Goal: Entertainment & Leisure: Consume media (video, audio)

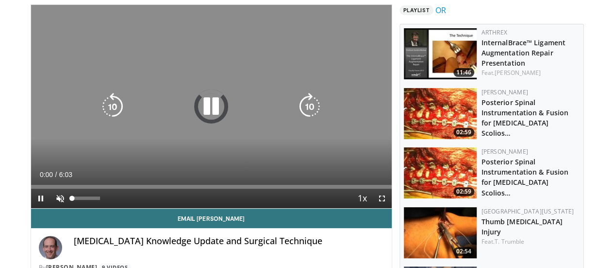
drag, startPoint x: 0, startPoint y: 0, endPoint x: 36, endPoint y: 215, distance: 217.7
click at [36, 208] on div "Current Time 0:00 / Duration 6:03 Pause Skip Backward Skip Forward Unmute Loade…" at bounding box center [211, 197] width 361 height 19
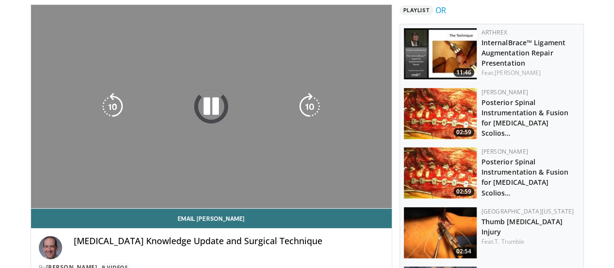
click at [36, 208] on video-js "**********" at bounding box center [211, 106] width 361 height 203
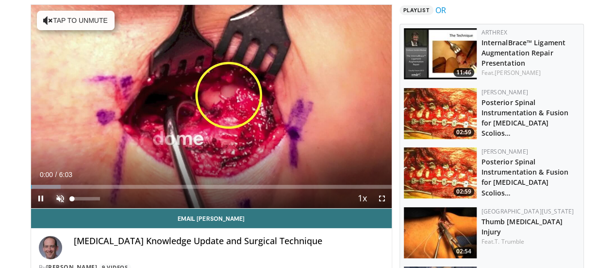
click at [50, 208] on span "Video Player" at bounding box center [59, 197] width 19 height 19
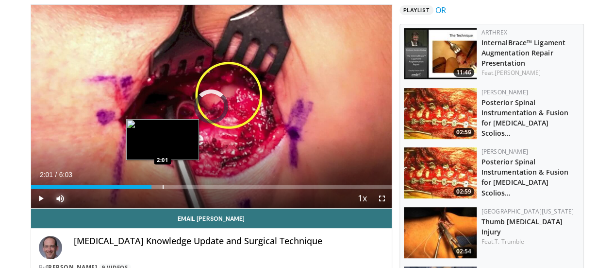
click at [138, 188] on div "Loaded : 32.90% 0:55 2:01" at bounding box center [211, 183] width 361 height 9
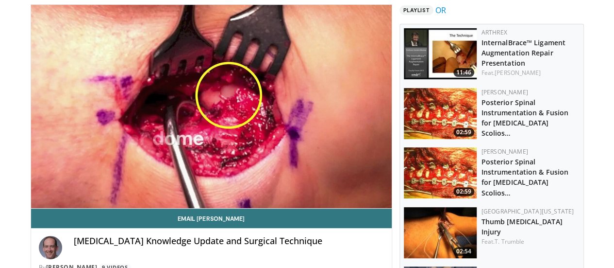
click at [130, 205] on video-js "**********" at bounding box center [211, 106] width 361 height 203
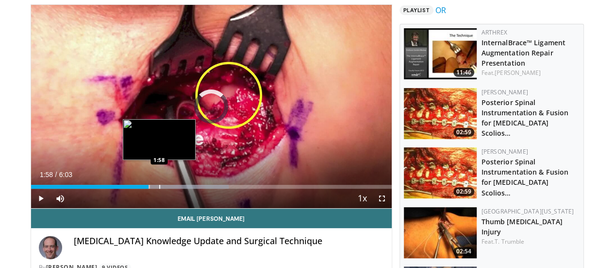
click at [159, 188] on div "Progress Bar" at bounding box center [159, 186] width 1 height 4
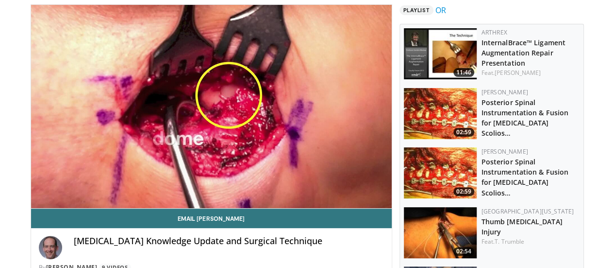
click at [186, 202] on video-js "**********" at bounding box center [211, 106] width 361 height 203
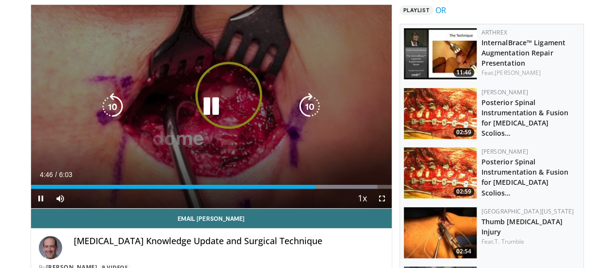
click at [206, 117] on icon "Video Player" at bounding box center [211, 106] width 27 height 27
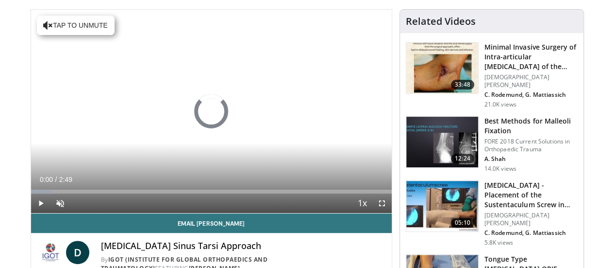
scroll to position [67, 0]
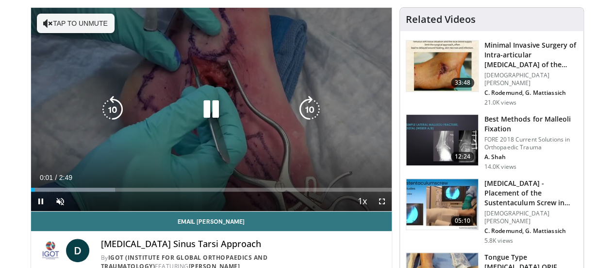
click at [37, 21] on button "Tap to unmute" at bounding box center [76, 23] width 78 height 19
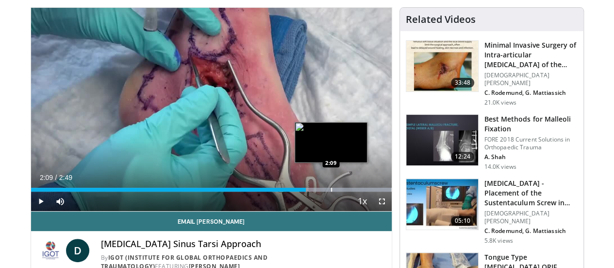
click at [331, 191] on div "Progress Bar" at bounding box center [331, 189] width 1 height 4
click at [296, 191] on div "2:04" at bounding box center [164, 189] width 266 height 4
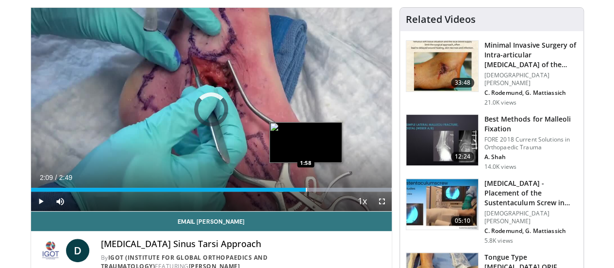
click at [280, 191] on div "2:09" at bounding box center [168, 189] width 275 height 4
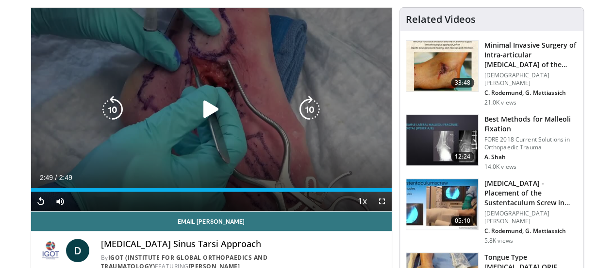
click at [201, 113] on icon "Video Player" at bounding box center [211, 109] width 27 height 27
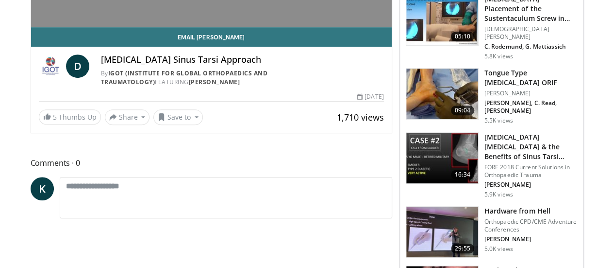
scroll to position [67, 0]
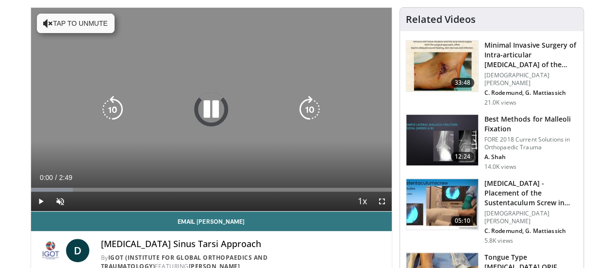
click at [203, 115] on icon "Video Player" at bounding box center [211, 109] width 27 height 27
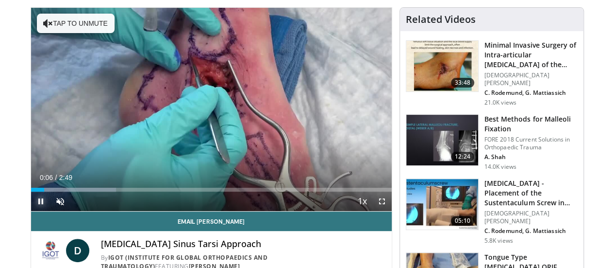
click at [31, 211] on span "Video Player" at bounding box center [40, 200] width 19 height 19
